Goal: Register for event/course

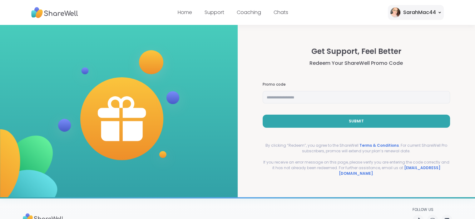
click at [318, 97] on input "text" at bounding box center [357, 97] width 188 height 12
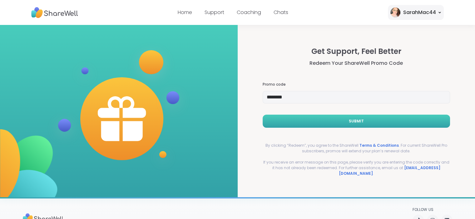
type input "********"
click at [349, 124] on span "Submit" at bounding box center [356, 122] width 15 height 6
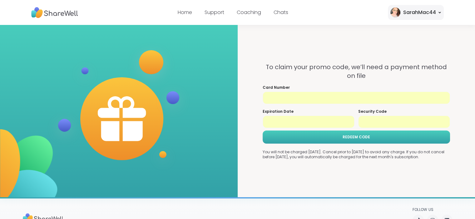
click at [345, 140] on span "REDEEM CODE" at bounding box center [356, 138] width 27 height 6
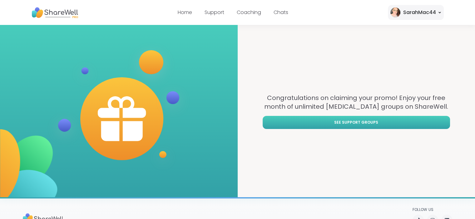
click at [358, 121] on span "See support groups" at bounding box center [356, 123] width 44 height 6
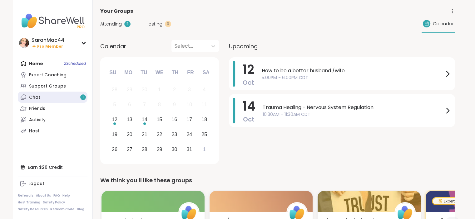
click at [67, 97] on link "Chat 1" at bounding box center [53, 97] width 70 height 11
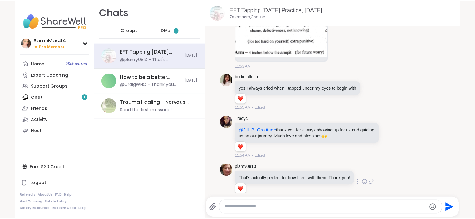
scroll to position [1101, 0]
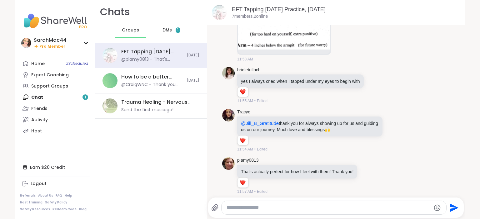
click at [170, 32] on div "DMs 1" at bounding box center [171, 30] width 31 height 15
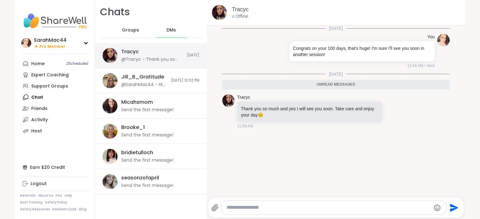
click at [158, 50] on div "[PERSON_NAME] @Tracyc - Thank you so much and yes I will see you soon. Take car…" at bounding box center [152, 55] width 62 height 14
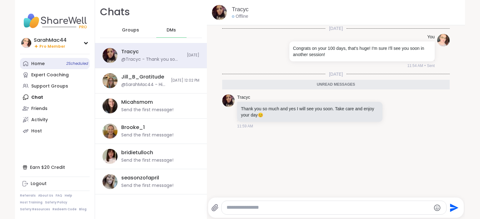
click at [33, 68] on link "Home 2 Scheduled" at bounding box center [55, 63] width 70 height 11
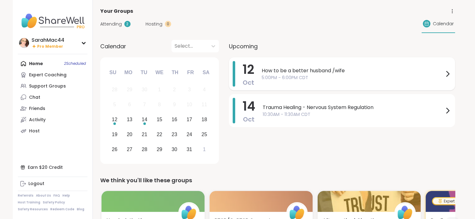
click at [314, 79] on span "5:00PM - 6:00PM CDT" at bounding box center [353, 78] width 182 height 7
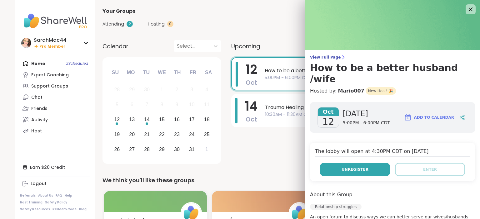
click at [355, 163] on button "Unregister" at bounding box center [355, 169] width 70 height 13
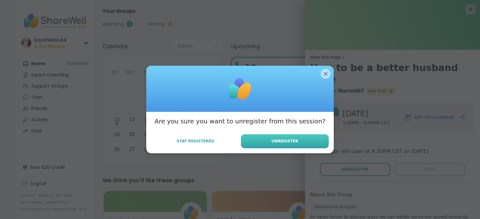
click at [283, 139] on span "Unregister" at bounding box center [284, 142] width 27 height 6
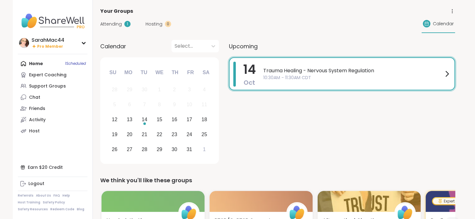
click at [296, 115] on div "[DATE] Trauma Healing - Nervous System Regulation 10:30AM - 11:30AM CDT" at bounding box center [342, 111] width 226 height 109
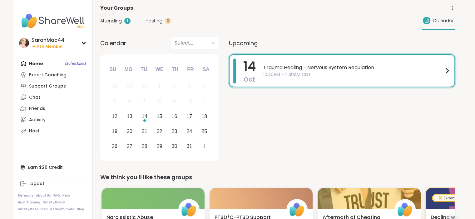
scroll to position [3, 0]
click at [155, 19] on span "Hosting" at bounding box center [153, 20] width 17 height 7
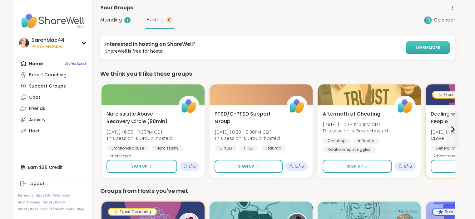
click at [425, 44] on link "LEARN MORE" at bounding box center [428, 47] width 44 height 13
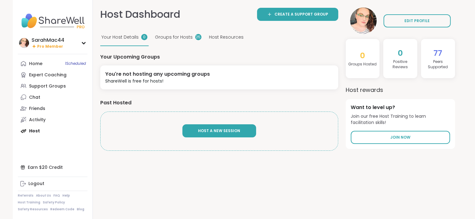
click at [227, 133] on span "Host A New Session" at bounding box center [219, 130] width 42 height 5
click at [175, 40] on span "Groups for Hosts" at bounding box center [174, 37] width 38 height 7
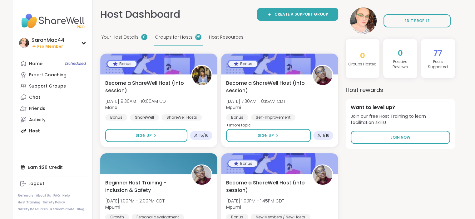
click at [220, 32] on div "Host Resources" at bounding box center [226, 37] width 37 height 17
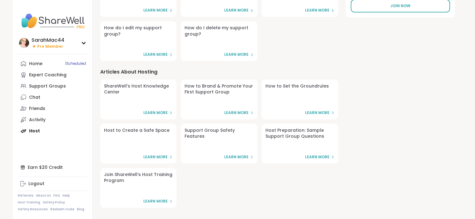
scroll to position [136, 0]
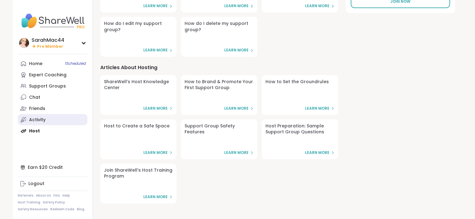
click at [27, 120] on link "Activity" at bounding box center [53, 119] width 70 height 11
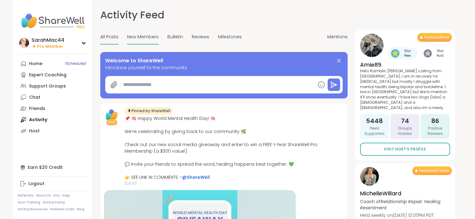
click at [137, 36] on span "New Members" at bounding box center [143, 37] width 32 height 7
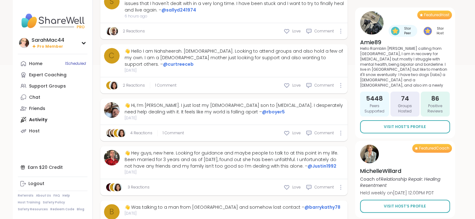
scroll to position [168, 0]
click at [286, 130] on icon at bounding box center [286, 133] width 6 height 6
type textarea "*"
click at [175, 130] on span "1 Comment" at bounding box center [173, 133] width 21 height 6
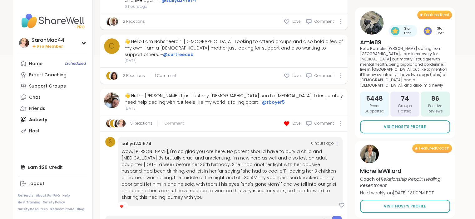
scroll to position [181, 0]
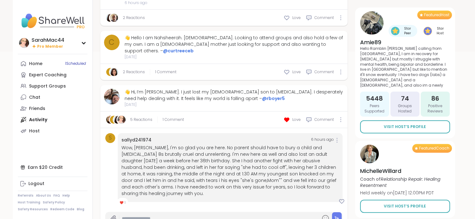
click at [177, 214] on input "text" at bounding box center [220, 219] width 196 height 11
type input "*"
type input "**********"
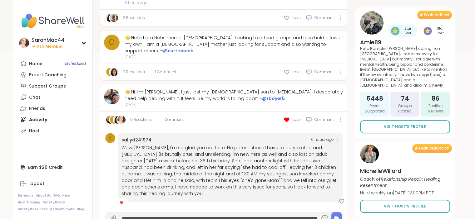
type textarea "*"
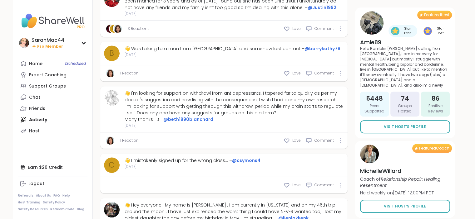
scroll to position [472, 0]
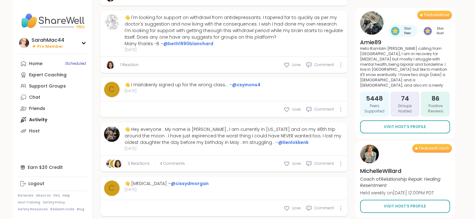
type textarea "*"
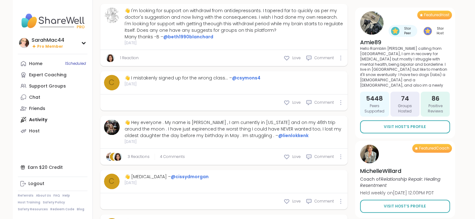
scroll to position [557, 0]
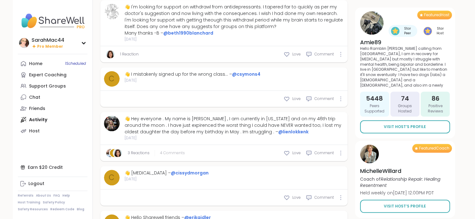
click at [180, 150] on span "4 Comments" at bounding box center [172, 153] width 25 height 6
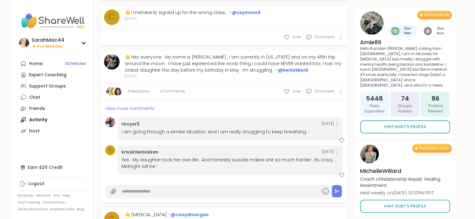
scroll to position [621, 0]
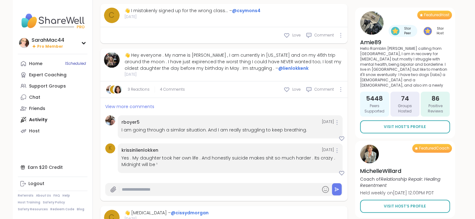
click at [182, 185] on input "text" at bounding box center [220, 190] width 196 height 11
type input "**********"
type textarea "*"
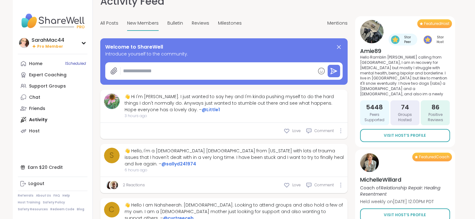
scroll to position [0, 0]
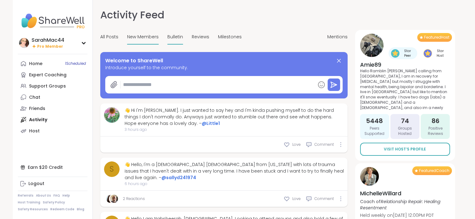
click at [169, 36] on span "Bulletin" at bounding box center [175, 37] width 16 height 7
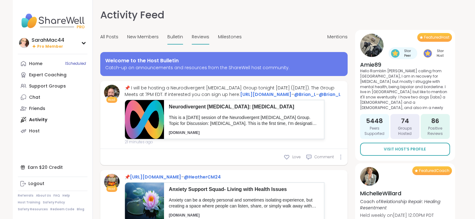
click at [194, 37] on span "Reviews" at bounding box center [200, 37] width 17 height 7
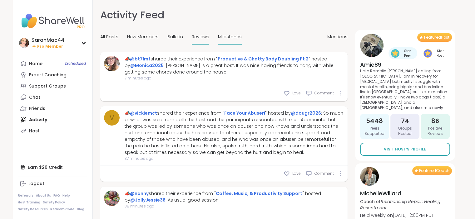
click at [222, 32] on div "Milestones" at bounding box center [230, 37] width 24 height 15
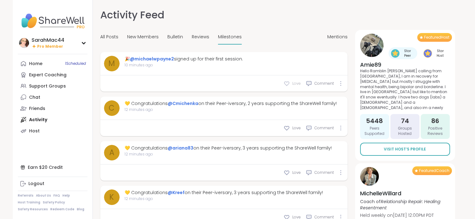
click at [288, 81] on icon at bounding box center [286, 84] width 6 height 6
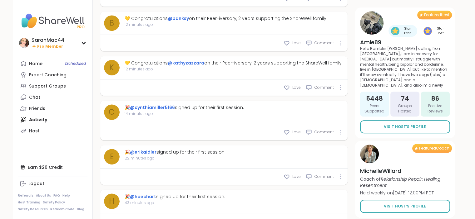
scroll to position [446, 0]
click at [283, 129] on icon at bounding box center [286, 132] width 6 height 6
click at [288, 174] on icon at bounding box center [286, 177] width 6 height 6
click at [288, 219] on icon at bounding box center [286, 221] width 5 height 4
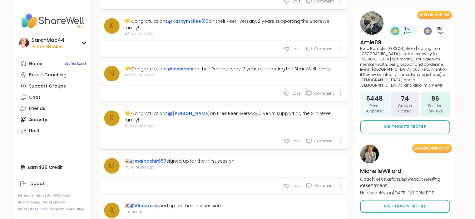
scroll to position [714, 0]
click at [288, 182] on icon at bounding box center [286, 185] width 6 height 6
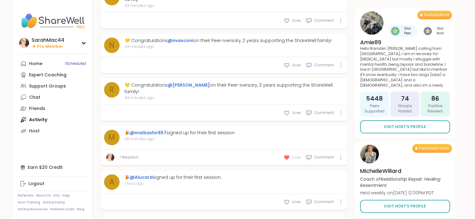
scroll to position [747, 0]
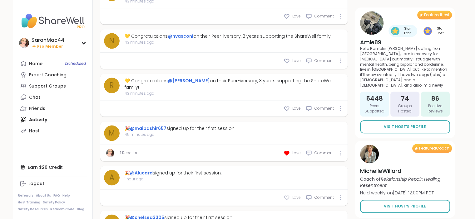
click at [291, 195] on div "Love" at bounding box center [291, 198] width 17 height 6
click at [64, 78] on div "Expert Coaching" at bounding box center [47, 75] width 37 height 6
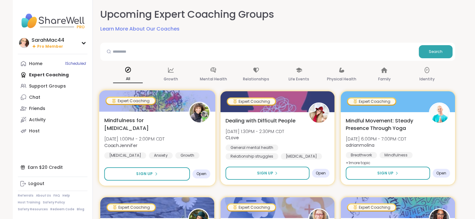
click at [151, 159] on div "Mindfulness for [MEDICAL_DATA] [DATE] 1:00PM - 2:00PM CDT CoachJennifer [MEDICA…" at bounding box center [157, 149] width 116 height 74
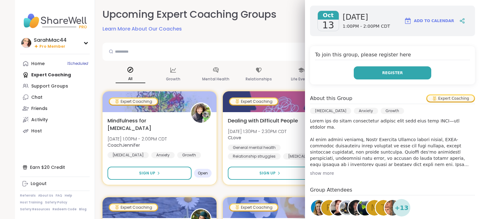
scroll to position [110, 0]
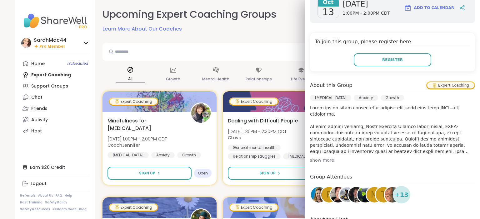
click at [311, 157] on div "show more" at bounding box center [392, 160] width 165 height 6
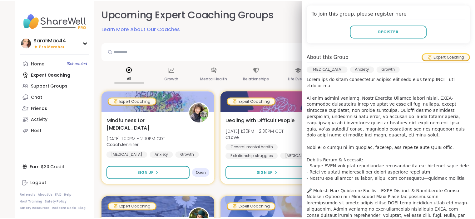
scroll to position [119, 0]
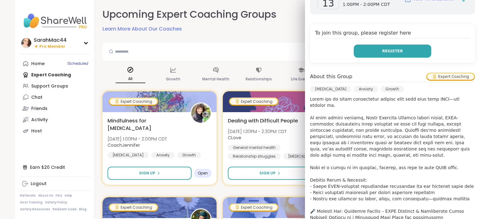
click at [378, 45] on button "Register" at bounding box center [391, 51] width 77 height 13
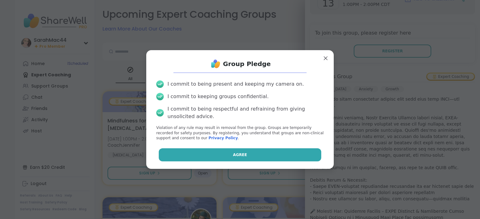
click at [234, 154] on span "Agree" at bounding box center [240, 155] width 14 height 6
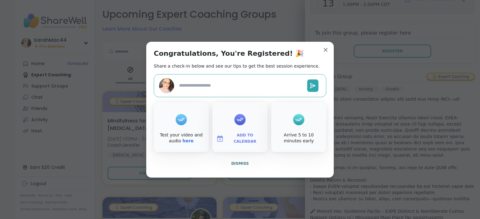
click at [235, 141] on span "Add to Calendar" at bounding box center [244, 139] width 37 height 12
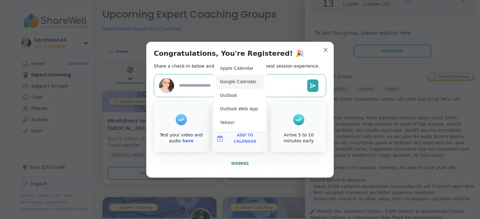
click at [229, 86] on button "Google Calendar" at bounding box center [239, 82] width 47 height 14
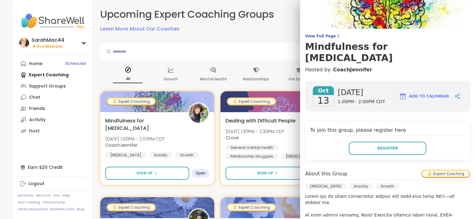
scroll to position [0, 0]
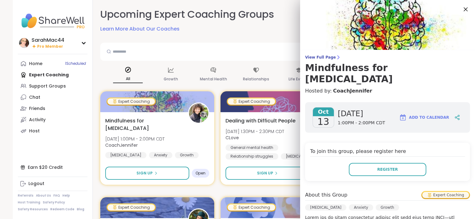
click at [464, 8] on icon at bounding box center [466, 9] width 4 height 4
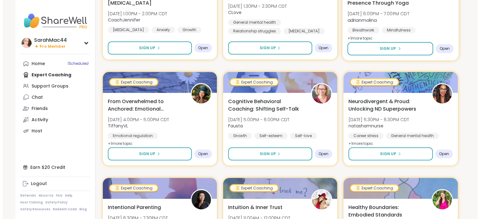
scroll to position [125, 0]
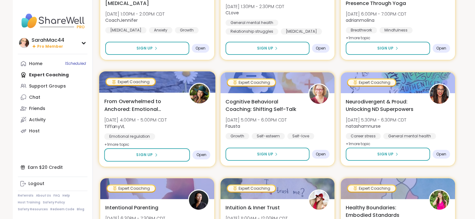
click at [179, 118] on div "From Overwhelmed to Anchored: Emotional Regulation [DATE] 4:00PM - 5:00PM CDT T…" at bounding box center [157, 123] width 106 height 51
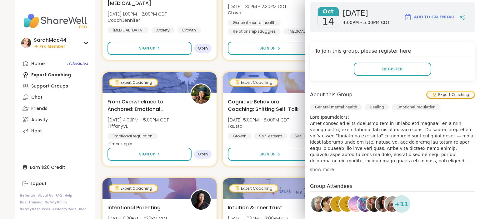
scroll to position [112, 0]
click at [311, 166] on div "show more" at bounding box center [392, 169] width 165 height 6
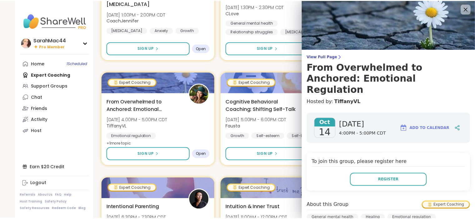
scroll to position [0, 0]
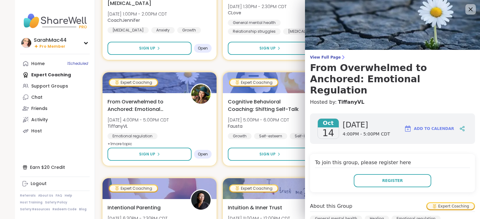
click at [468, 8] on icon at bounding box center [470, 9] width 4 height 4
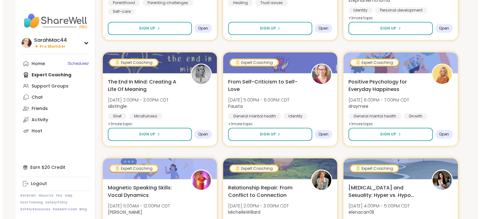
scroll to position [358, 0]
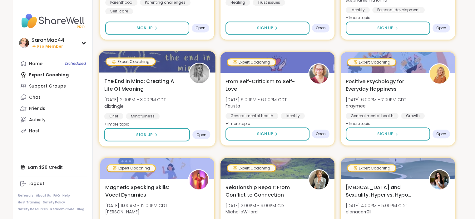
click at [165, 102] on span "[DATE] 2:00PM - 3:00PM CDT" at bounding box center [135, 100] width 62 height 6
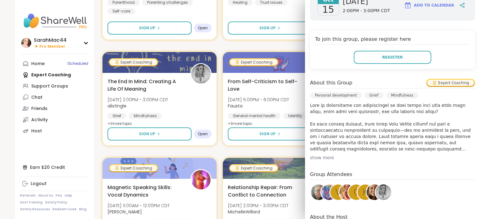
scroll to position [113, 0]
click at [322, 159] on div "show more" at bounding box center [392, 158] width 165 height 6
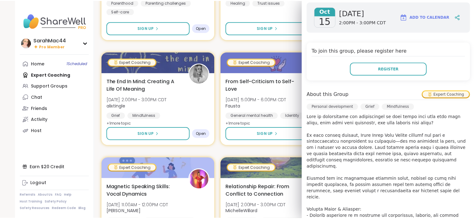
scroll to position [101, 0]
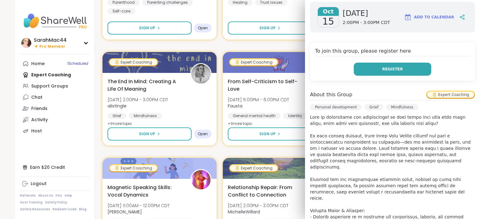
click at [392, 68] on span "Register" at bounding box center [392, 70] width 21 height 6
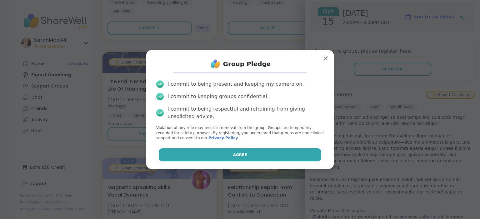
click at [240, 154] on span "Agree" at bounding box center [240, 155] width 14 height 6
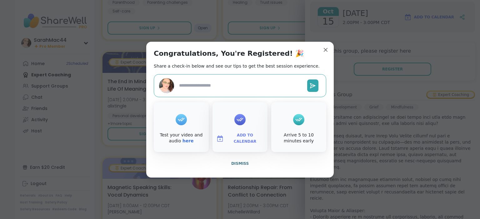
click at [239, 139] on span "Add to Calendar" at bounding box center [244, 139] width 37 height 12
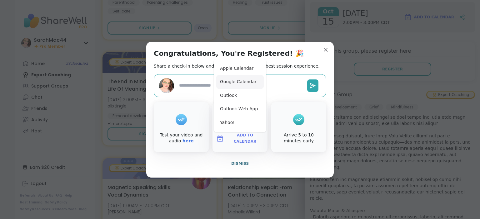
click at [238, 83] on button "Google Calendar" at bounding box center [239, 82] width 47 height 14
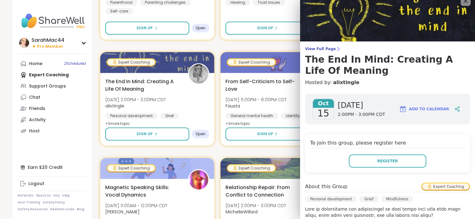
scroll to position [8, 0]
click at [461, 4] on icon at bounding box center [465, 1] width 8 height 8
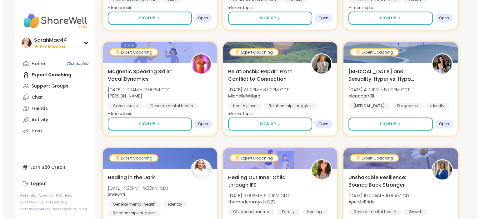
scroll to position [475, 0]
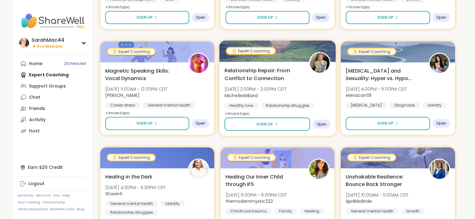
click at [306, 85] on div "Relationship Repair: From Conflict to Connection [DATE] 2:00PM - 3:00PM CDT Mic…" at bounding box center [277, 92] width 106 height 51
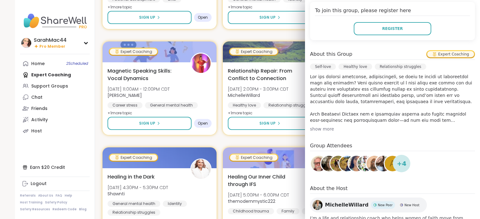
scroll to position [141, 0]
click at [313, 129] on div "show more" at bounding box center [392, 129] width 165 height 6
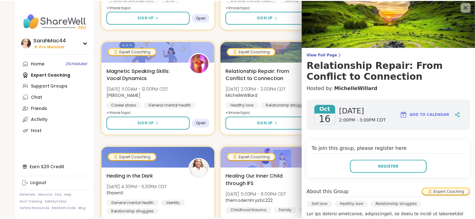
scroll to position [0, 0]
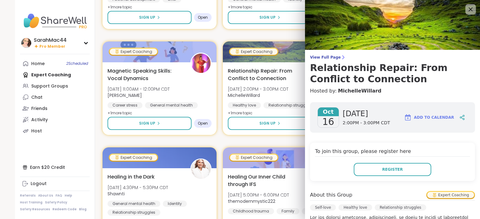
click at [466, 9] on icon at bounding box center [470, 9] width 8 height 8
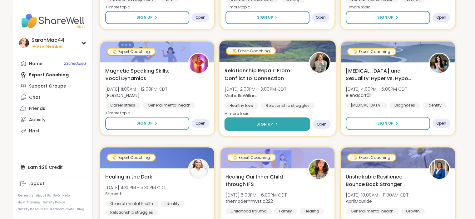
click at [255, 125] on button "Sign Up" at bounding box center [267, 124] width 86 height 13
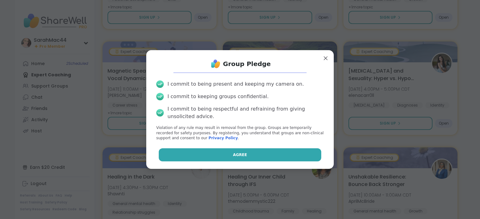
click at [245, 156] on button "Agree" at bounding box center [240, 155] width 163 height 13
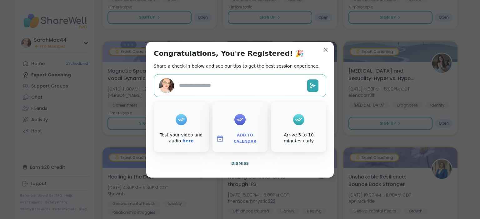
click at [243, 136] on span "Add to Calendar" at bounding box center [244, 139] width 37 height 12
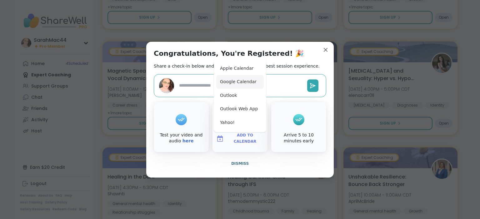
click at [230, 77] on button "Google Calendar" at bounding box center [239, 82] width 47 height 14
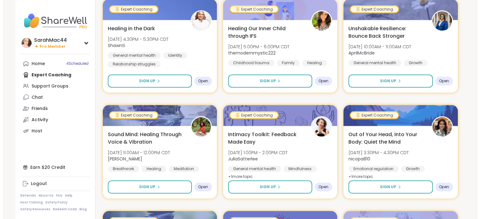
scroll to position [623, 0]
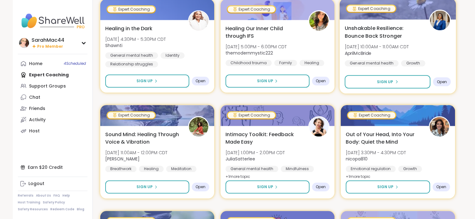
click at [389, 47] on span "[DATE] 10:00AM - 11:00AM CDT" at bounding box center [377, 47] width 64 height 6
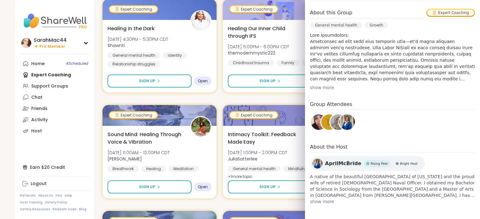
scroll to position [182, 0]
click at [319, 89] on div "show more" at bounding box center [392, 88] width 165 height 6
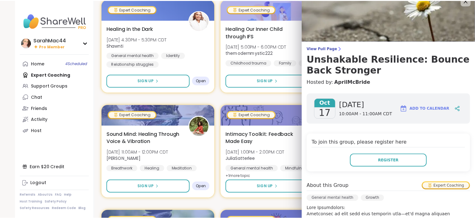
scroll to position [0, 0]
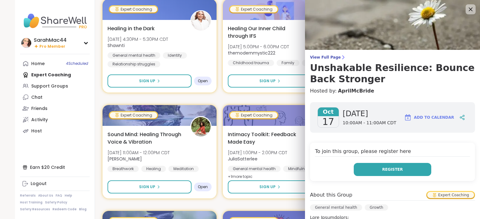
click at [382, 168] on span "Register" at bounding box center [392, 170] width 21 height 6
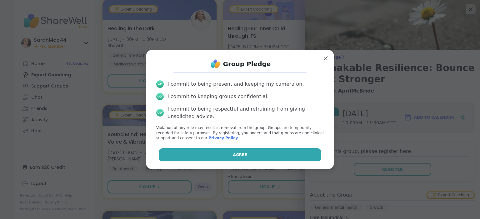
click at [236, 155] on span "Agree" at bounding box center [240, 155] width 14 height 6
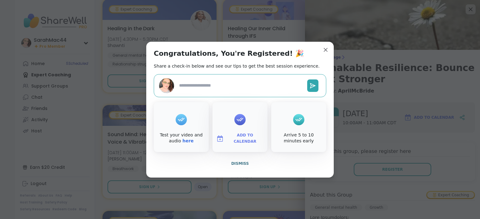
click at [234, 141] on span "Add to Calendar" at bounding box center [244, 139] width 37 height 12
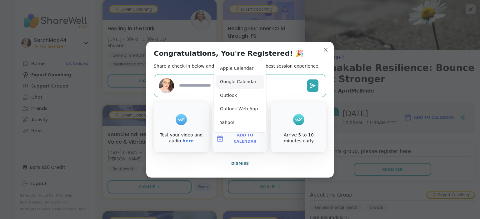
click at [240, 84] on button "Google Calendar" at bounding box center [239, 82] width 47 height 14
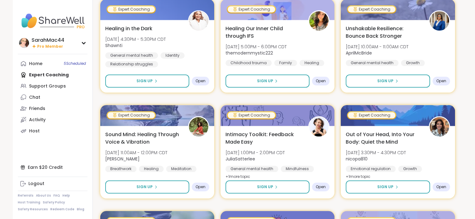
click at [216, 101] on div "Expert Coaching Mindfulness for [MEDICAL_DATA] [DATE] 1:00PM - 2:00PM CDT Coach…" at bounding box center [277, 98] width 355 height 1261
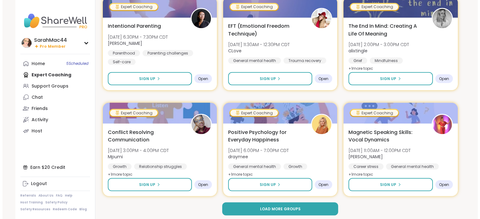
scroll to position [1159, 0]
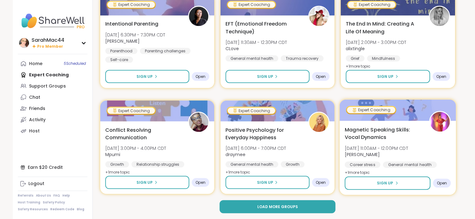
click at [394, 134] on span "Magnetic Speaking Skills: Vocal Dynamics" at bounding box center [383, 133] width 77 height 15
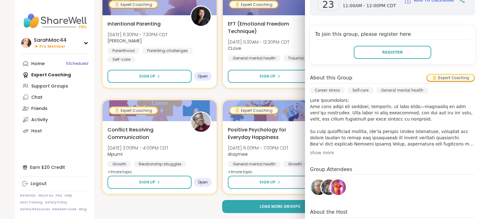
scroll to position [118, 0]
click at [318, 154] on div "show more" at bounding box center [392, 153] width 165 height 6
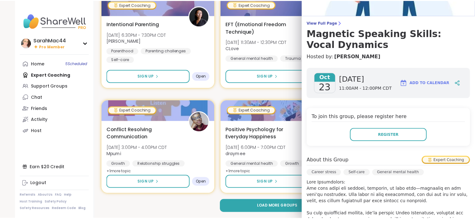
scroll to position [0, 0]
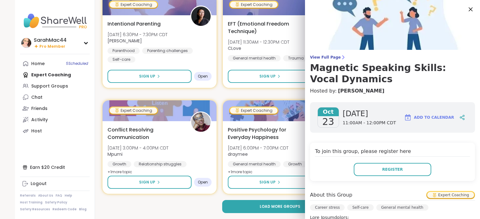
click at [466, 10] on icon at bounding box center [470, 9] width 8 height 8
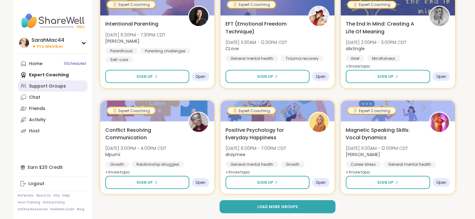
click at [57, 86] on div "Support Groups" at bounding box center [47, 86] width 37 height 6
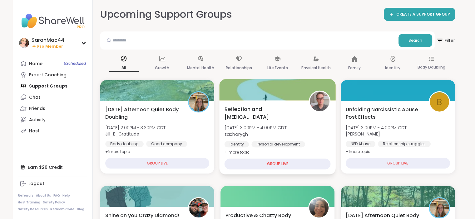
click at [262, 123] on div "Reflection and [MEDICAL_DATA] [DATE] 3:00PM - 4:00PM CDT zacharygh Identity Per…" at bounding box center [277, 131] width 106 height 51
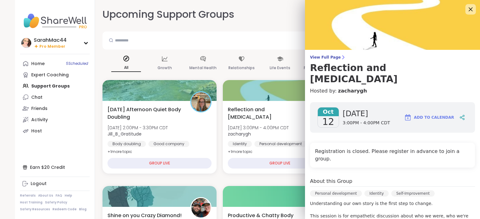
click at [465, 5] on div at bounding box center [470, 9] width 11 height 11
click at [468, 10] on icon at bounding box center [470, 9] width 4 height 4
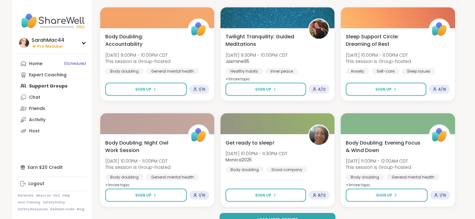
scroll to position [1147, 0]
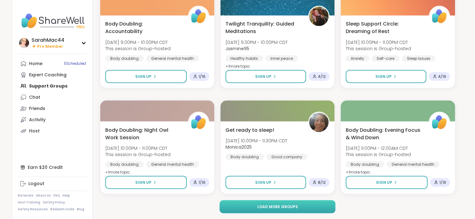
click at [272, 208] on span "Load more groups" at bounding box center [277, 207] width 41 height 6
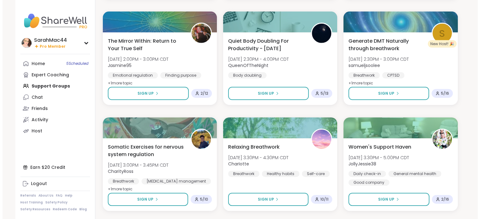
scroll to position [1999, 0]
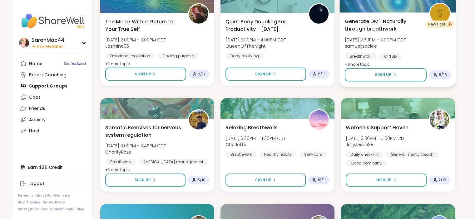
click at [378, 32] on span "Generate DMT Naturally through breathwork" at bounding box center [383, 24] width 77 height 15
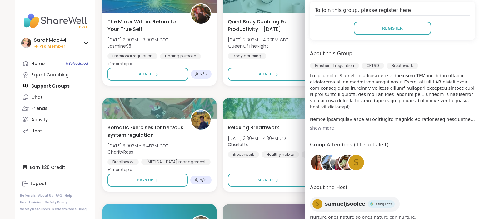
scroll to position [141, 0]
click at [311, 129] on div "show more" at bounding box center [392, 129] width 165 height 6
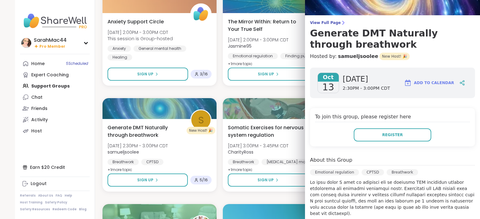
scroll to position [34, 0]
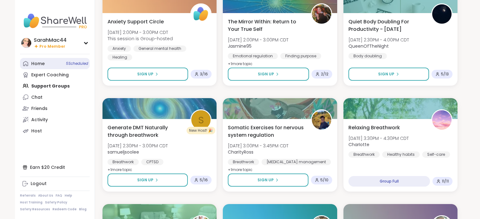
click at [57, 66] on link "Home 5 Scheduled" at bounding box center [55, 63] width 70 height 11
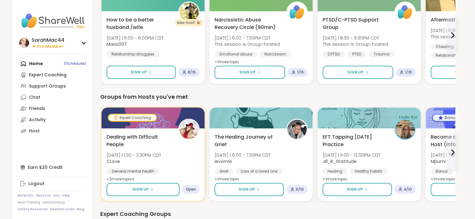
scroll to position [201, 0]
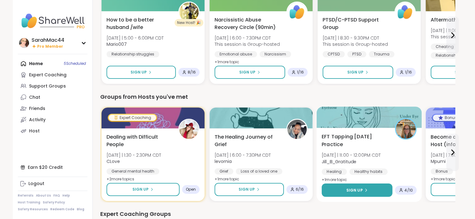
click at [357, 193] on button "Sign Up" at bounding box center [357, 190] width 71 height 13
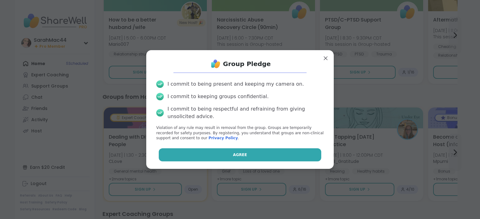
click at [233, 153] on span "Agree" at bounding box center [240, 155] width 14 height 6
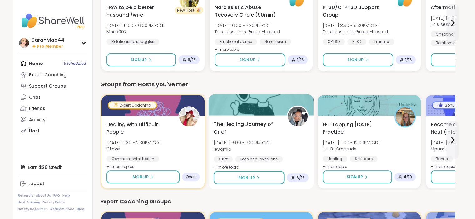
scroll to position [221, 0]
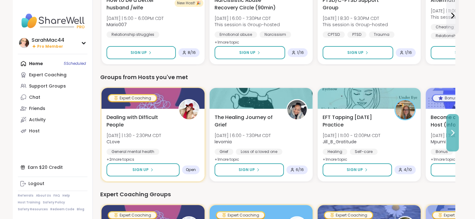
click at [452, 130] on icon at bounding box center [452, 132] width 7 height 7
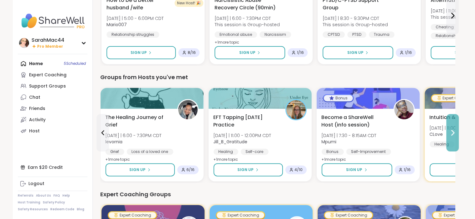
click at [452, 130] on icon at bounding box center [452, 132] width 7 height 7
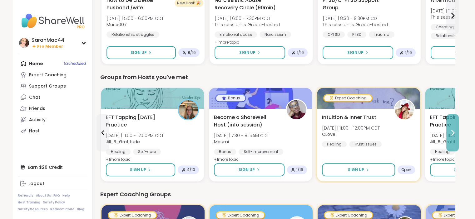
click at [452, 130] on icon at bounding box center [452, 132] width 7 height 7
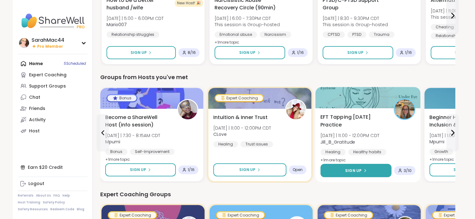
click at [350, 172] on span "Sign Up" at bounding box center [353, 171] width 17 height 6
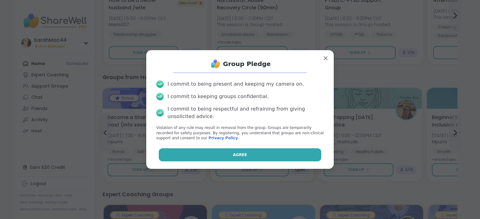
click at [233, 152] on span "Agree" at bounding box center [240, 155] width 14 height 6
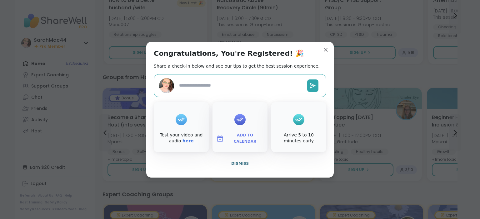
type textarea "*"
click at [241, 133] on button "Add to Calendar" at bounding box center [240, 138] width 52 height 13
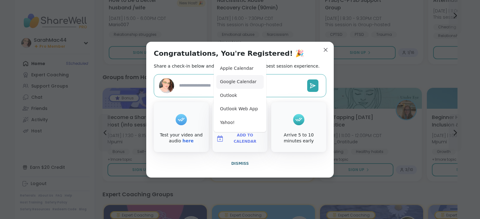
click at [240, 85] on button "Google Calendar" at bounding box center [239, 82] width 47 height 14
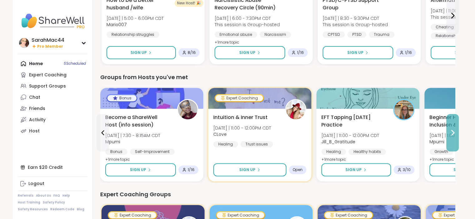
click at [449, 134] on icon at bounding box center [452, 132] width 7 height 7
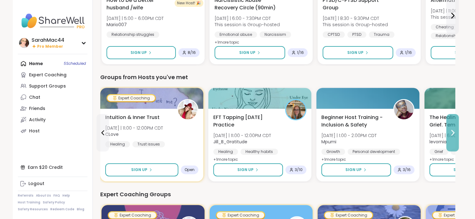
click at [449, 134] on icon at bounding box center [452, 132] width 7 height 7
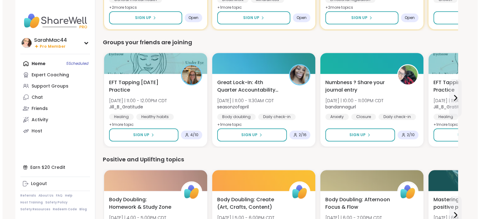
scroll to position [494, 0]
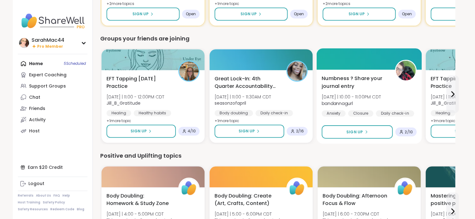
click at [370, 89] on span "Numbness ? Share your journal entry" at bounding box center [355, 82] width 66 height 15
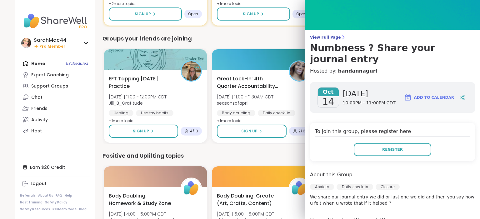
scroll to position [0, 0]
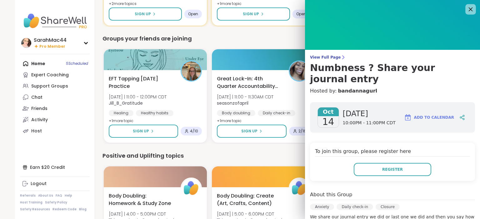
click at [466, 12] on icon at bounding box center [470, 9] width 8 height 8
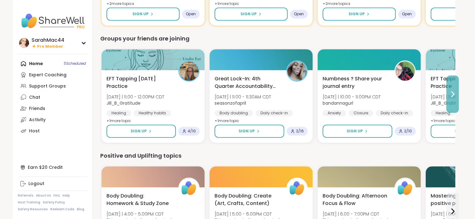
click at [454, 100] on button at bounding box center [452, 94] width 12 height 37
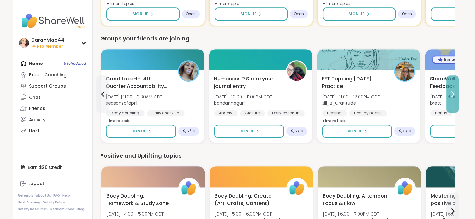
click at [454, 100] on button at bounding box center [452, 94] width 12 height 37
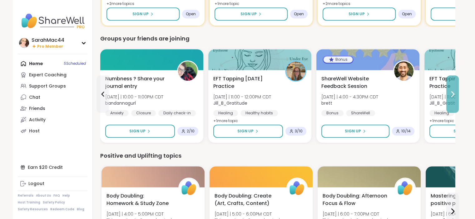
click at [454, 100] on button at bounding box center [452, 94] width 12 height 37
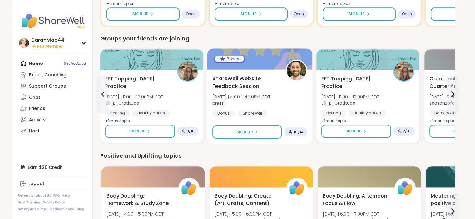
click at [262, 97] on span "[DATE] | 4:00 - 4:30PM CDT" at bounding box center [241, 97] width 58 height 6
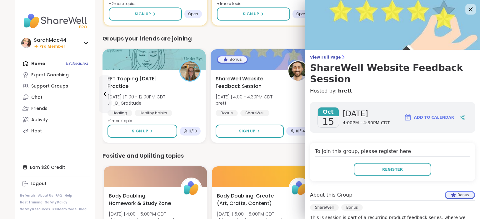
click at [466, 8] on icon at bounding box center [470, 9] width 8 height 8
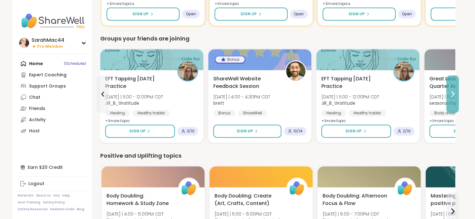
click at [453, 91] on icon at bounding box center [452, 94] width 7 height 7
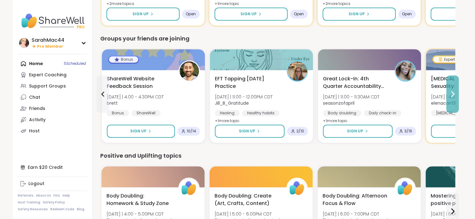
click at [453, 91] on icon at bounding box center [452, 94] width 7 height 7
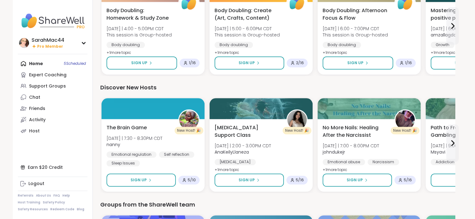
scroll to position [680, 0]
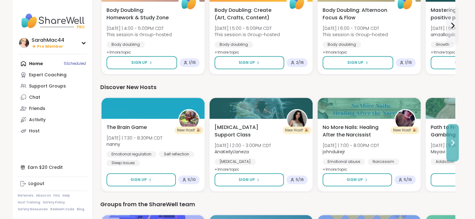
click at [451, 150] on button at bounding box center [452, 142] width 12 height 37
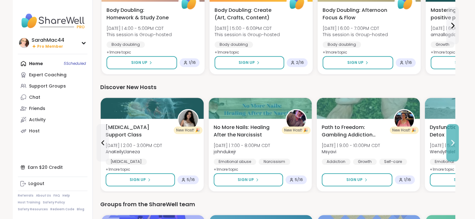
click at [451, 150] on button at bounding box center [452, 142] width 12 height 37
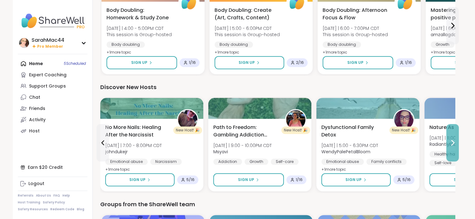
click at [451, 150] on button at bounding box center [452, 142] width 12 height 37
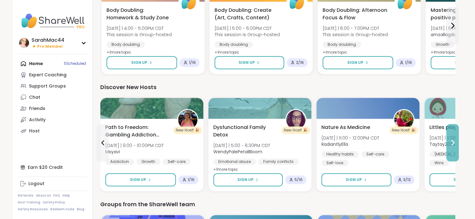
click at [451, 150] on button at bounding box center [452, 142] width 12 height 37
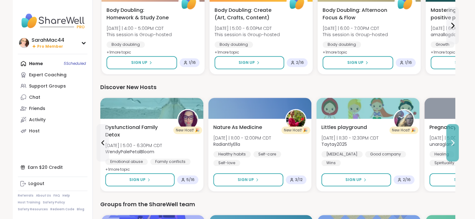
click at [451, 150] on button at bounding box center [452, 142] width 12 height 37
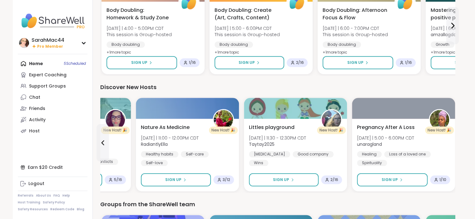
click at [451, 150] on div "Pregnancy After A Loss [DATE] | 5:00 - 6:00PM CDT unaragland Healing Loss of a …" at bounding box center [403, 155] width 103 height 73
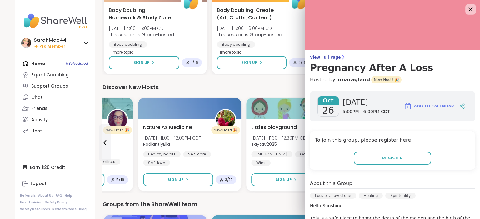
click at [466, 5] on icon at bounding box center [470, 9] width 8 height 8
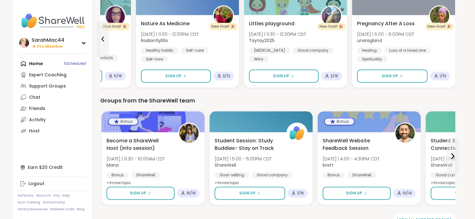
scroll to position [797, 0]
